Goal: Find specific page/section: Find specific page/section

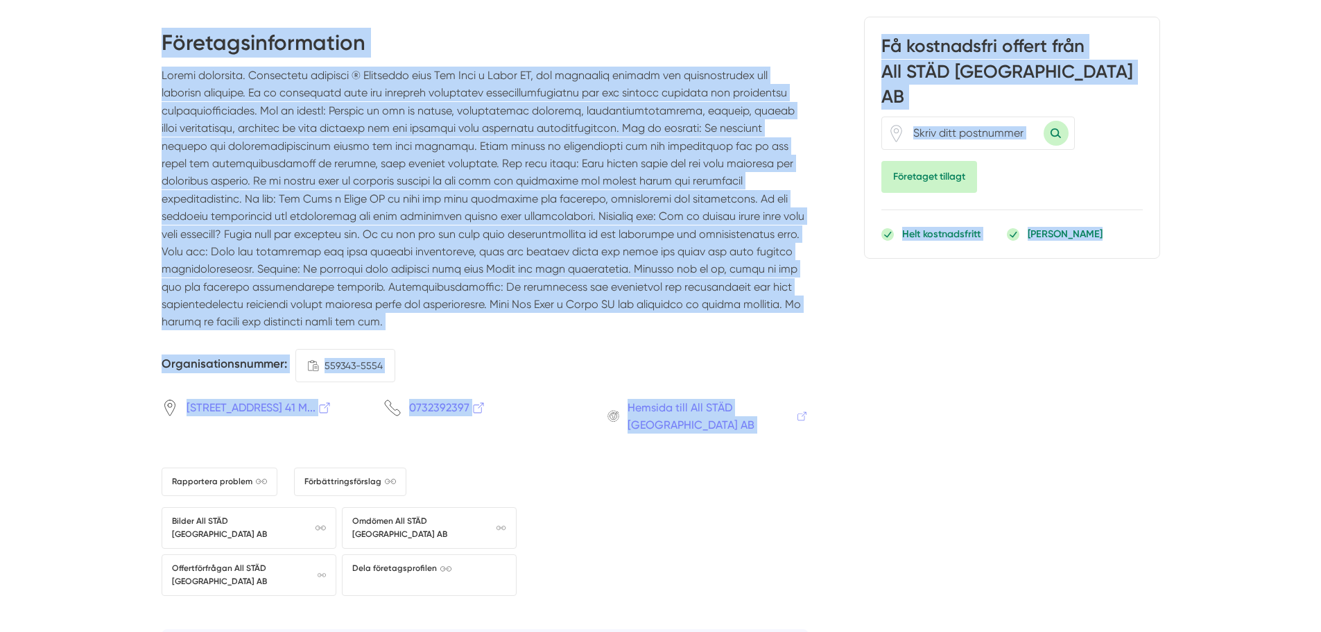
scroll to position [3054, 0]
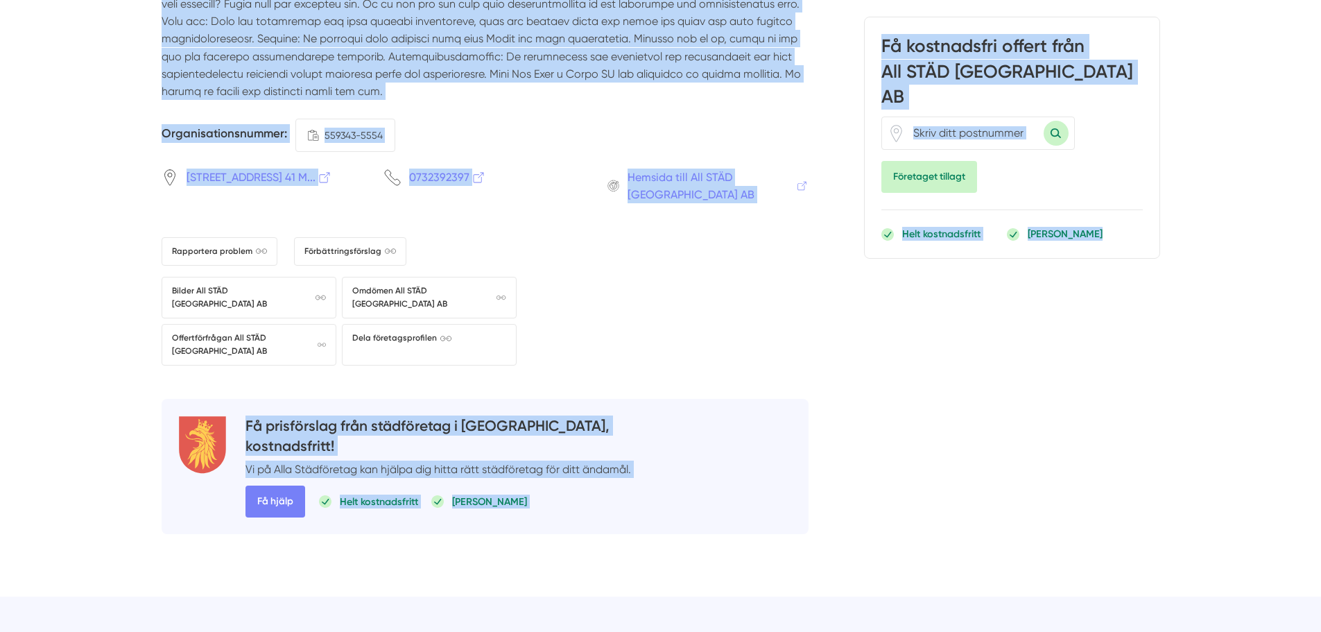
drag, startPoint x: 72, startPoint y: 55, endPoint x: 1139, endPoint y: 445, distance: 1136.3
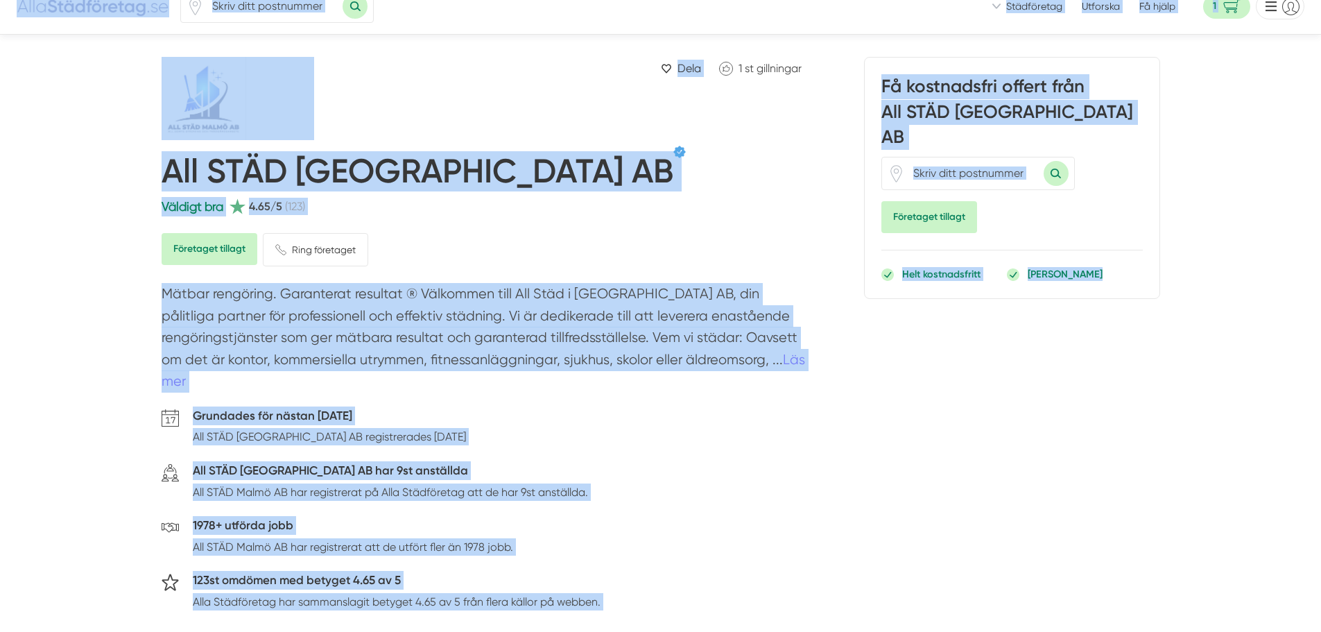
scroll to position [0, 0]
